Goal: Task Accomplishment & Management: Complete application form

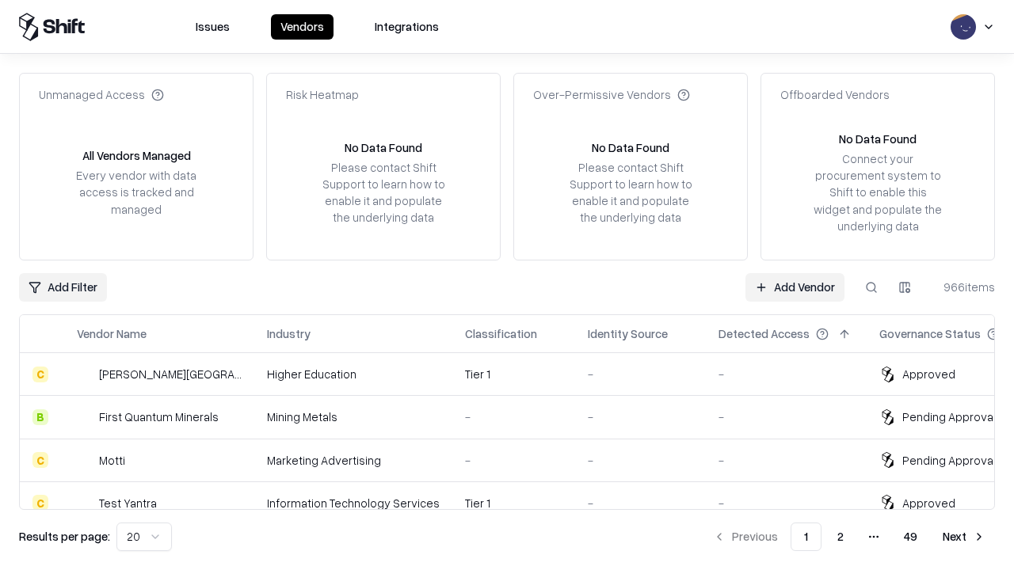
click at [795, 287] on link "Add Vendor" at bounding box center [795, 287] width 99 height 29
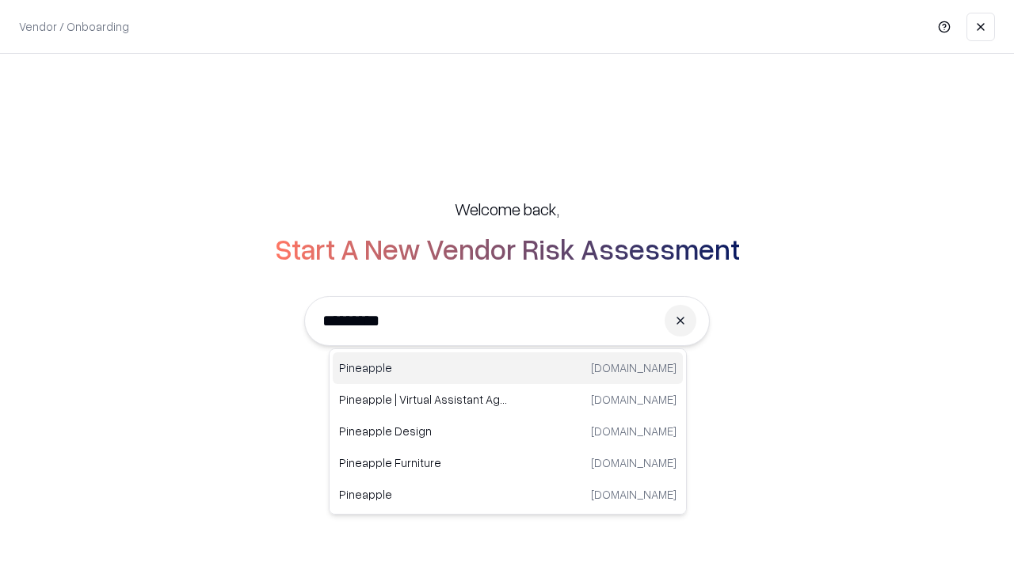
click at [508, 368] on div "Pineapple [DOMAIN_NAME]" at bounding box center [508, 369] width 350 height 32
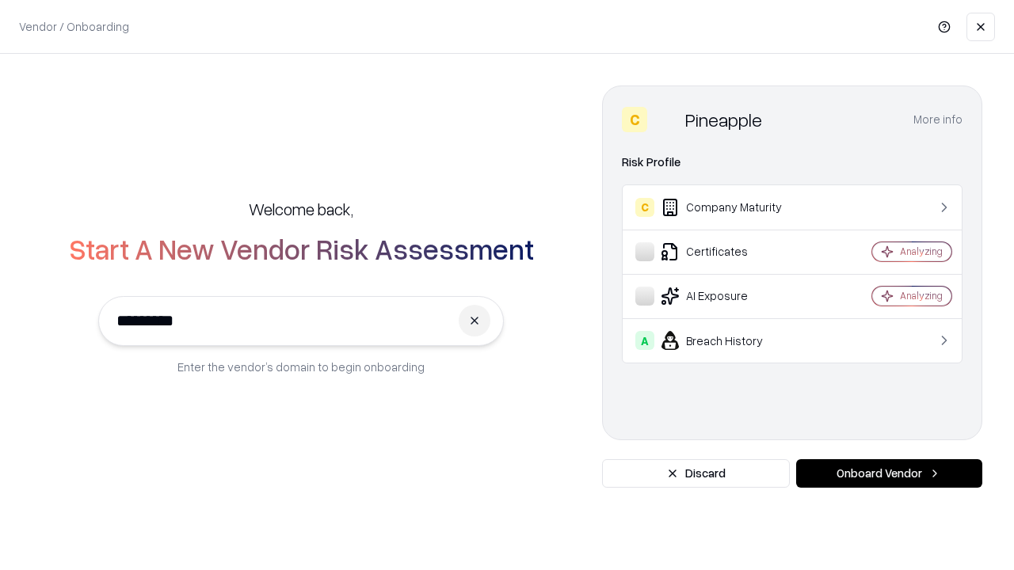
type input "*********"
click at [889, 474] on button "Onboard Vendor" at bounding box center [889, 474] width 186 height 29
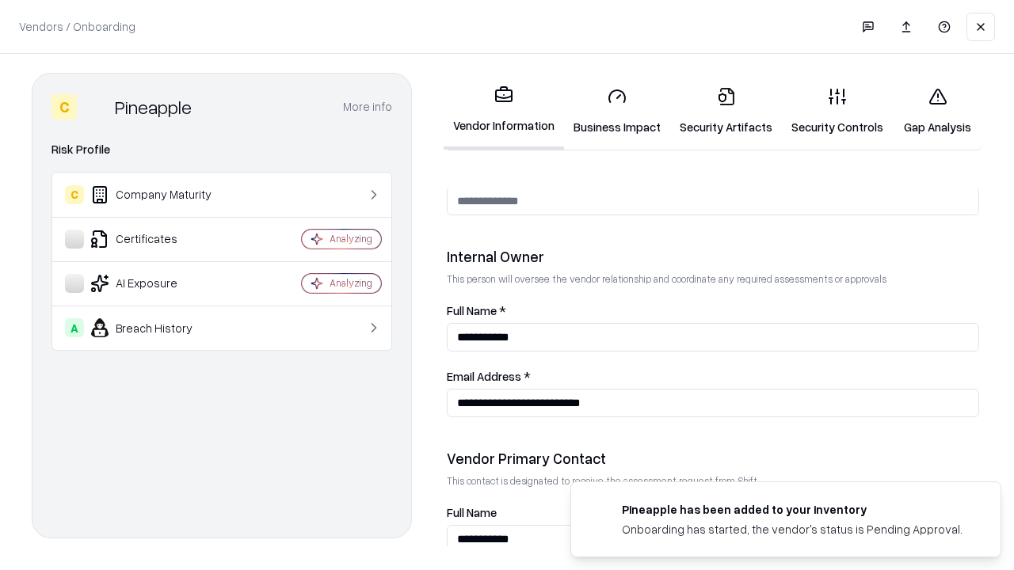
scroll to position [821, 0]
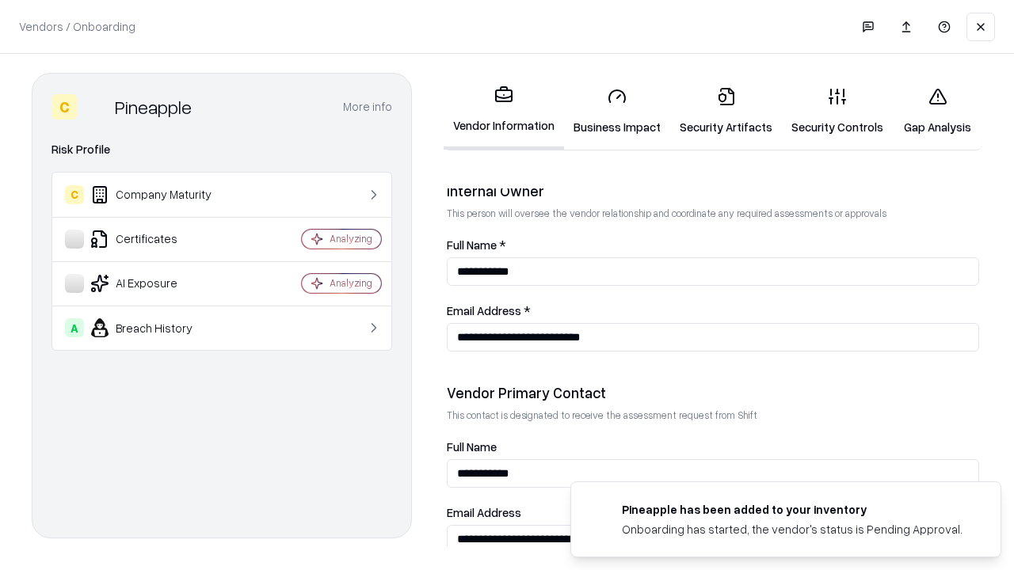
click at [617, 111] on link "Business Impact" at bounding box center [617, 111] width 106 height 74
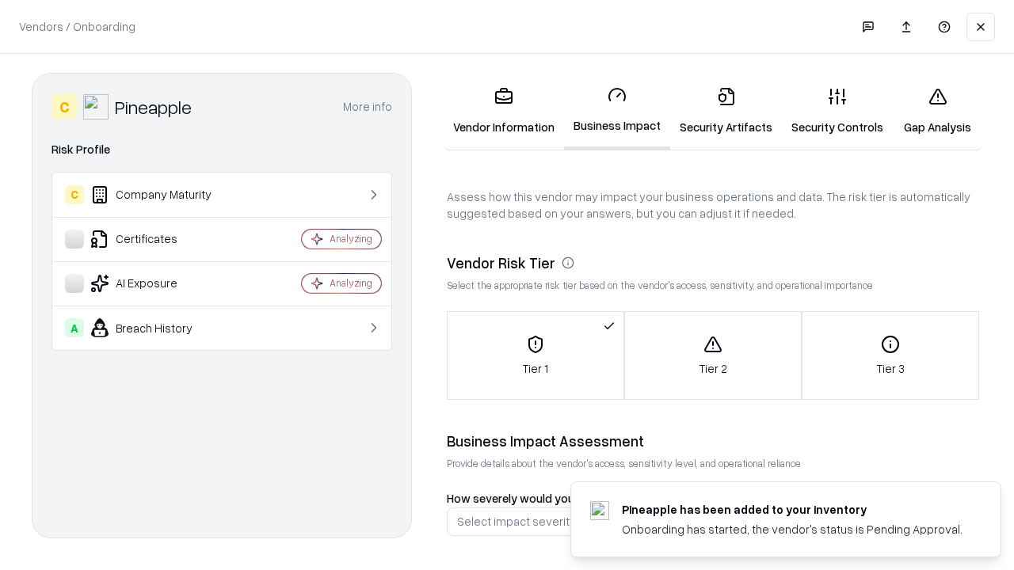
click at [937, 111] on link "Gap Analysis" at bounding box center [938, 111] width 90 height 74
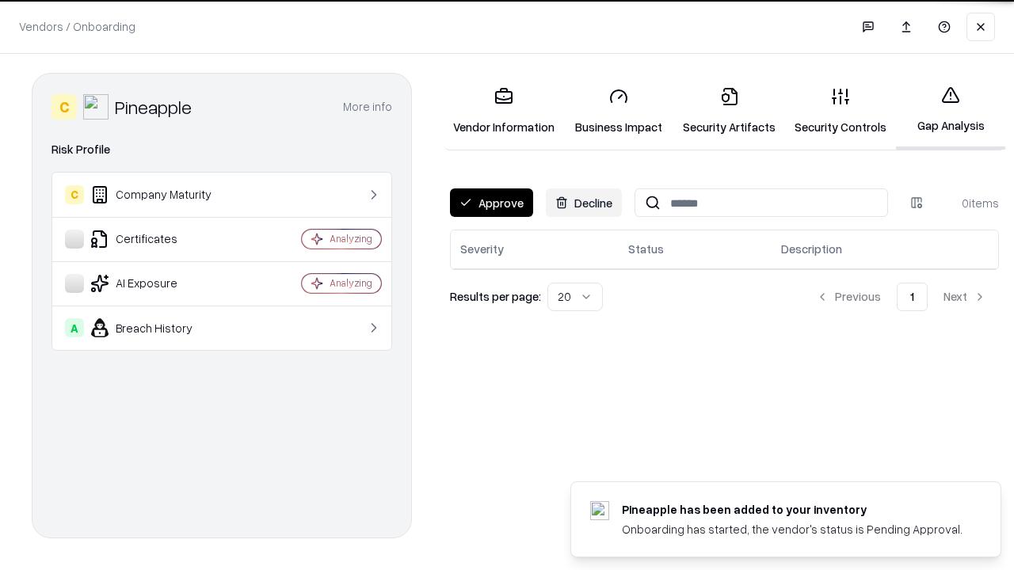
click at [491, 203] on button "Approve" at bounding box center [491, 203] width 83 height 29
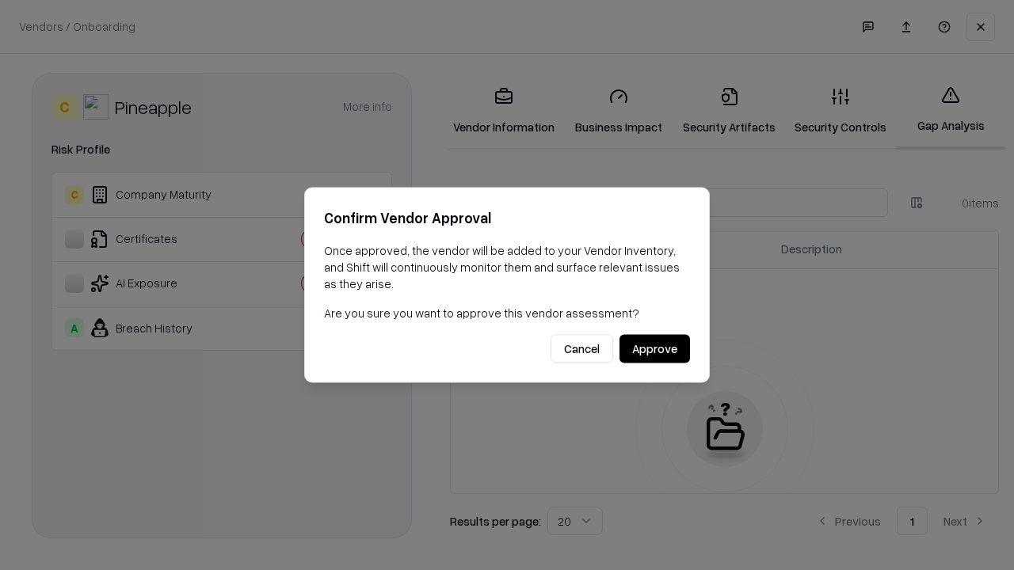
click at [654, 349] on button "Approve" at bounding box center [655, 349] width 71 height 29
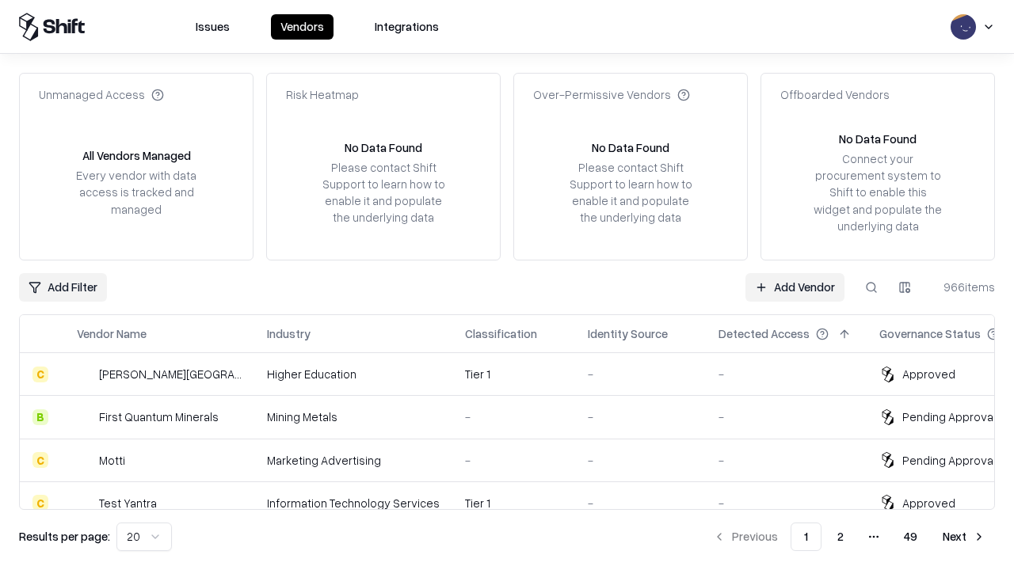
type input "*********"
click at [795, 287] on link "Add Vendor" at bounding box center [795, 287] width 99 height 29
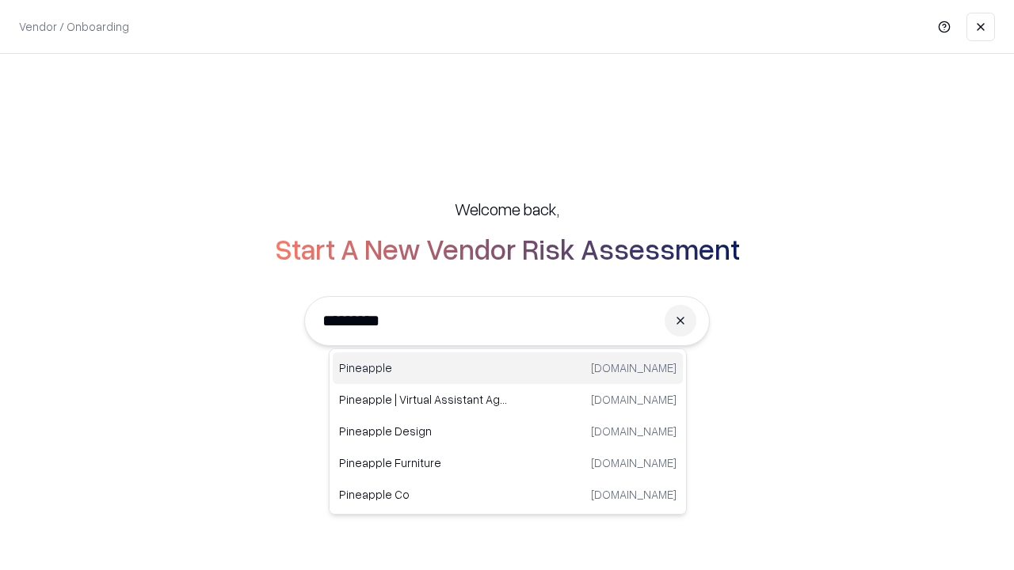
click at [508, 368] on div "Pineapple [DOMAIN_NAME]" at bounding box center [508, 369] width 350 height 32
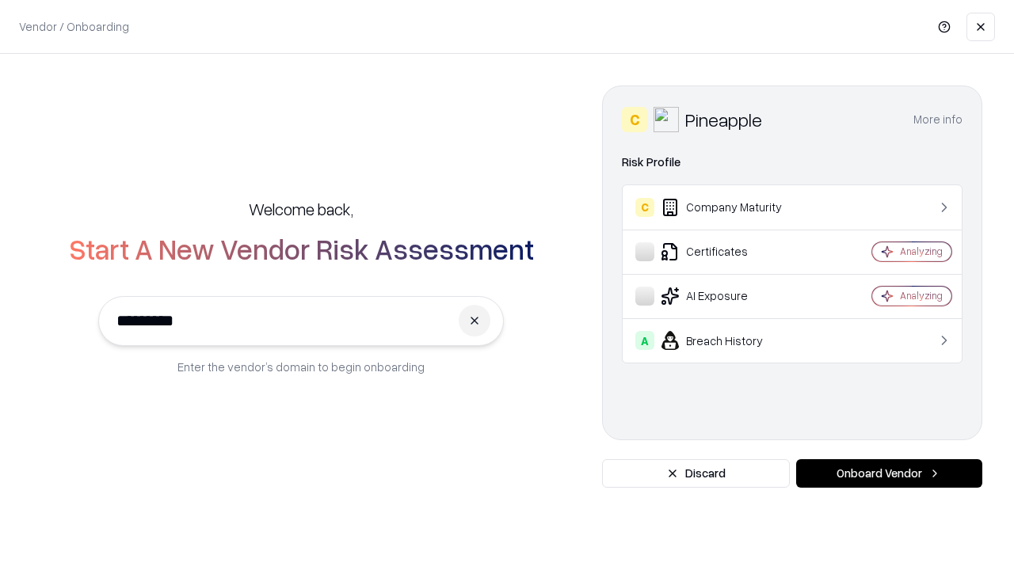
type input "*********"
click at [889, 474] on button "Onboard Vendor" at bounding box center [889, 474] width 186 height 29
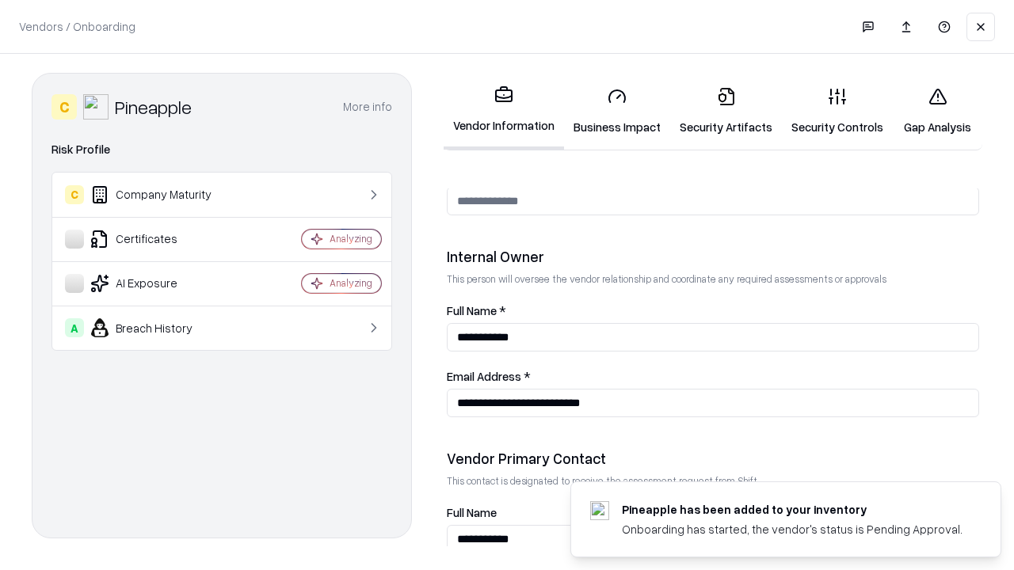
scroll to position [821, 0]
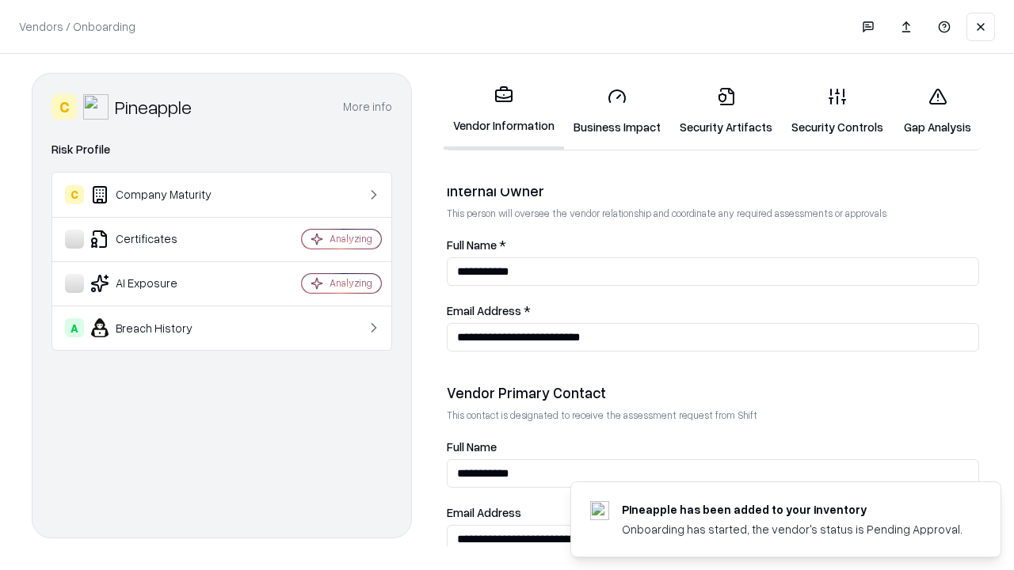
click at [937, 111] on link "Gap Analysis" at bounding box center [938, 111] width 90 height 74
